Goal: Task Accomplishment & Management: Manage account settings

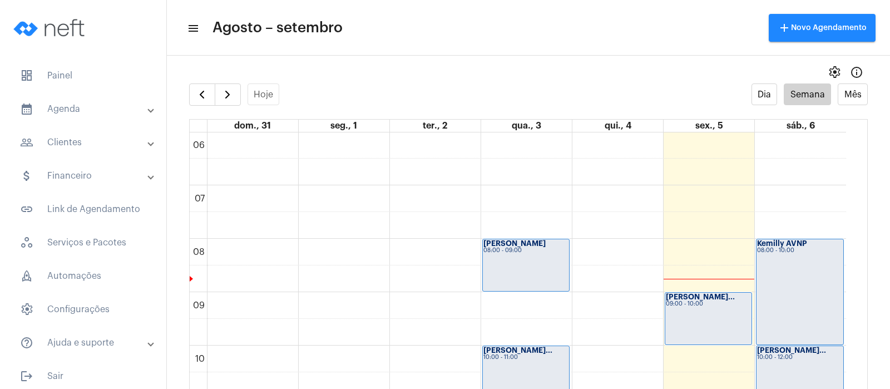
click at [708, 305] on div "09:00 - 10:00" at bounding box center [708, 304] width 85 height 6
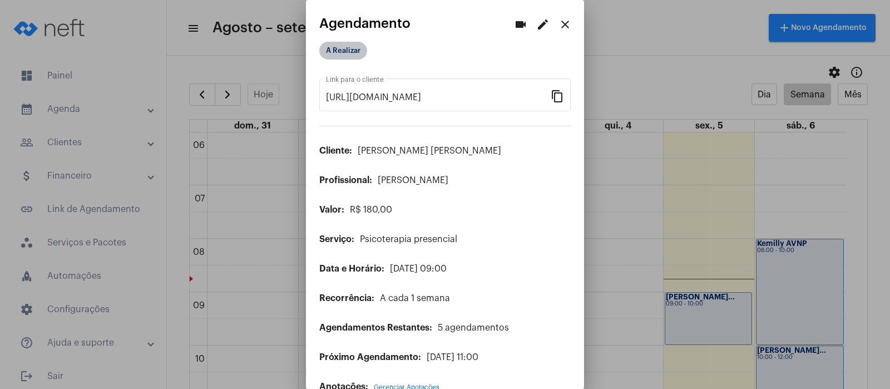
click at [344, 44] on mat-chip "A Realizar" at bounding box center [343, 51] width 48 height 18
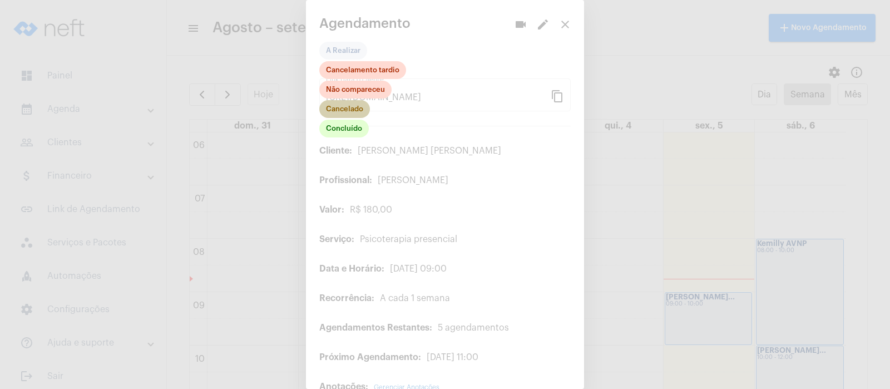
click at [344, 108] on mat-chip "Cancelado" at bounding box center [344, 109] width 51 height 18
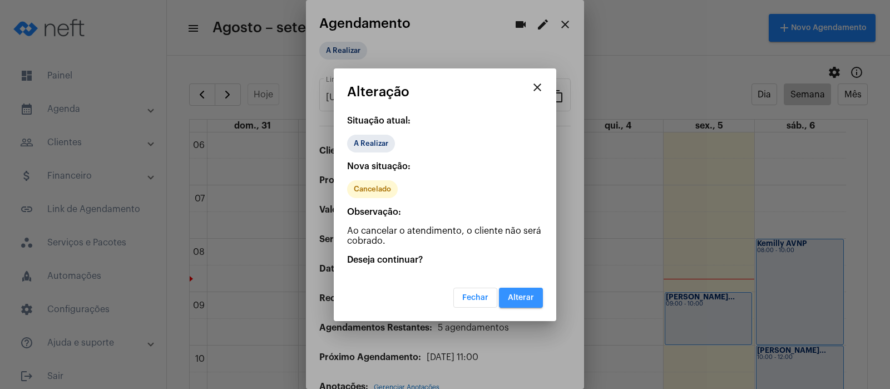
click at [528, 291] on button "Alterar" at bounding box center [521, 298] width 44 height 20
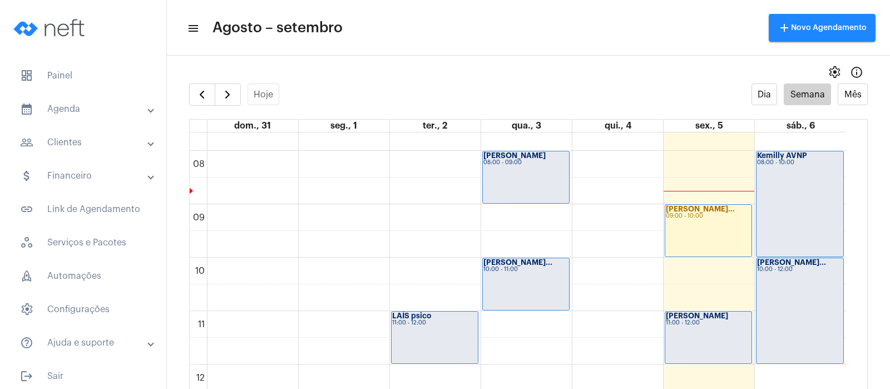
scroll to position [460, 0]
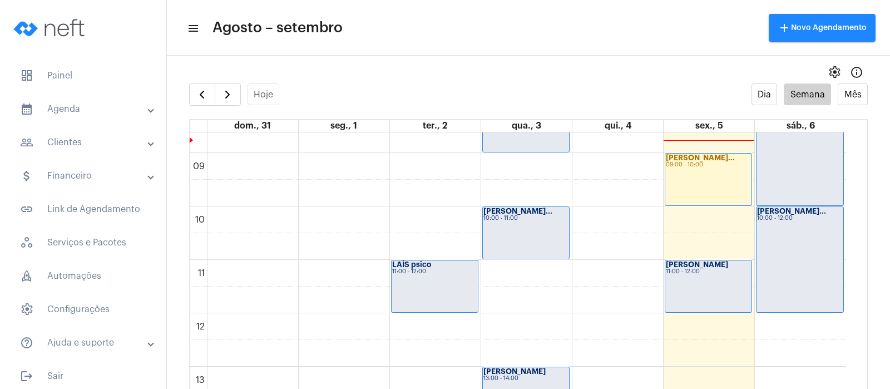
click at [726, 281] on div "[PERSON_NAME] 11:00 - 12:00" at bounding box center [708, 286] width 86 height 52
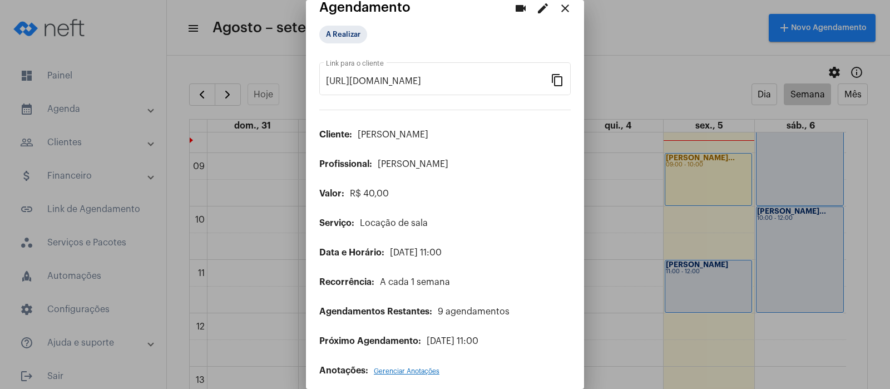
scroll to position [24, 0]
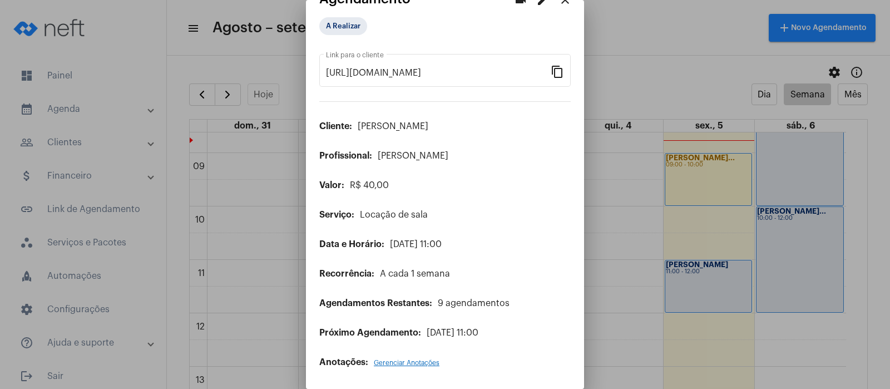
click at [536, 2] on mat-icon "edit" at bounding box center [542, -1] width 13 height 13
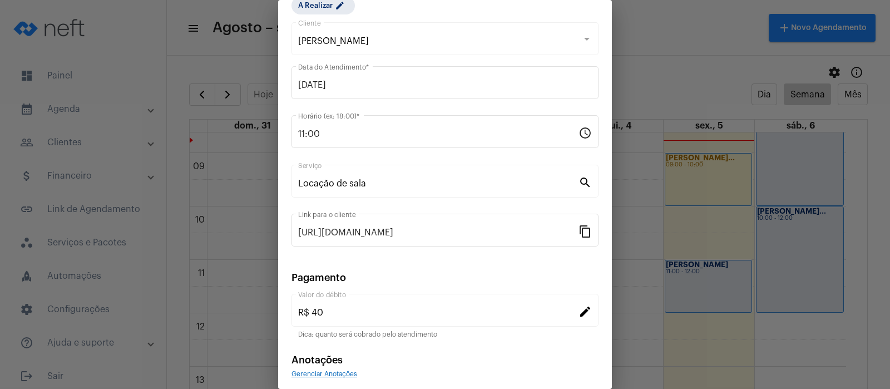
scroll to position [90, 0]
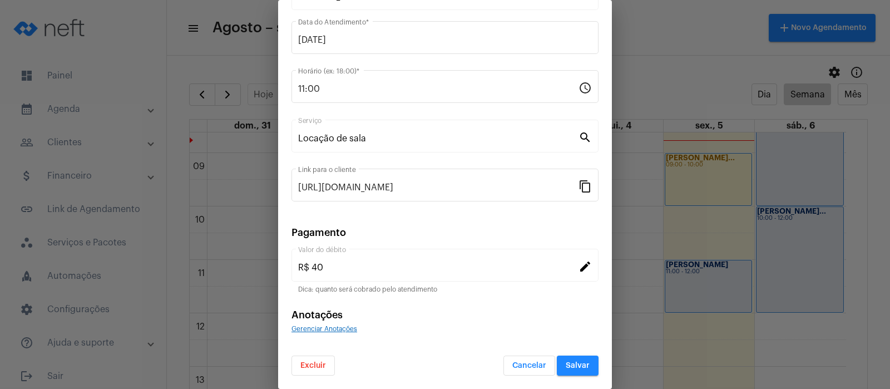
click at [317, 365] on span "Excluir" at bounding box center [313, 365] width 26 height 8
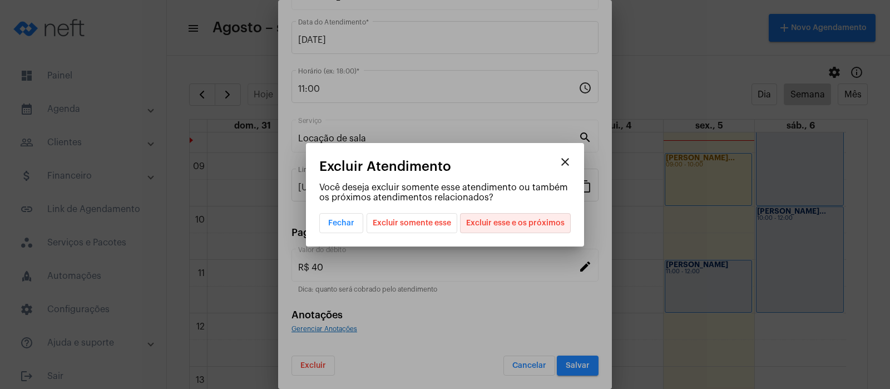
click at [528, 229] on span "Excluir esse e os próximos" at bounding box center [515, 223] width 98 height 19
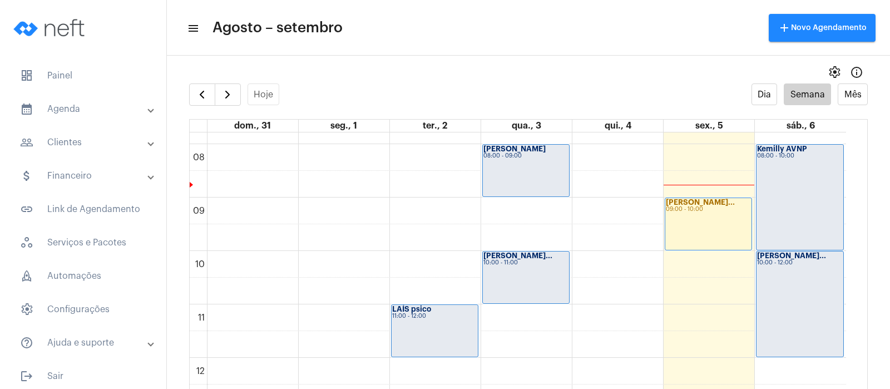
scroll to position [390, 0]
